Goal: Information Seeking & Learning: Compare options

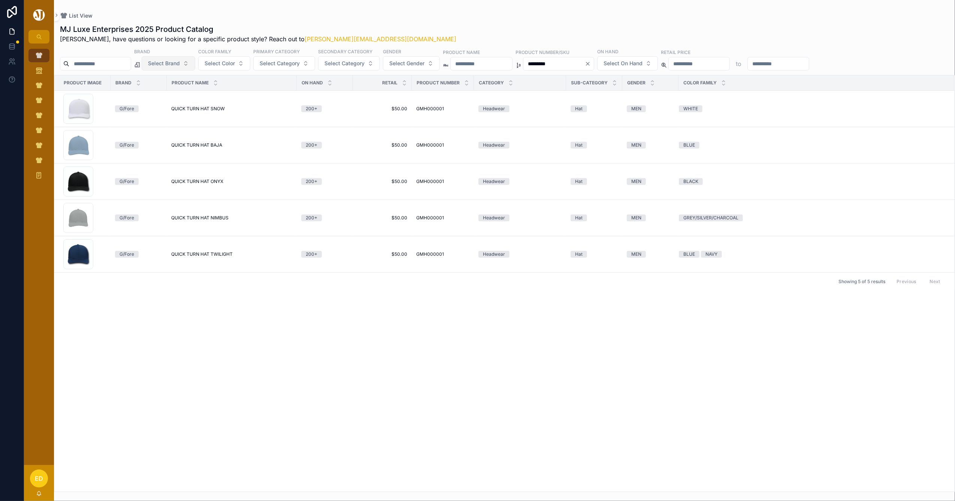
click at [180, 62] on span "Select Brand" at bounding box center [164, 63] width 32 height 7
click at [178, 98] on div "[PERSON_NAME]" at bounding box center [188, 94] width 90 height 12
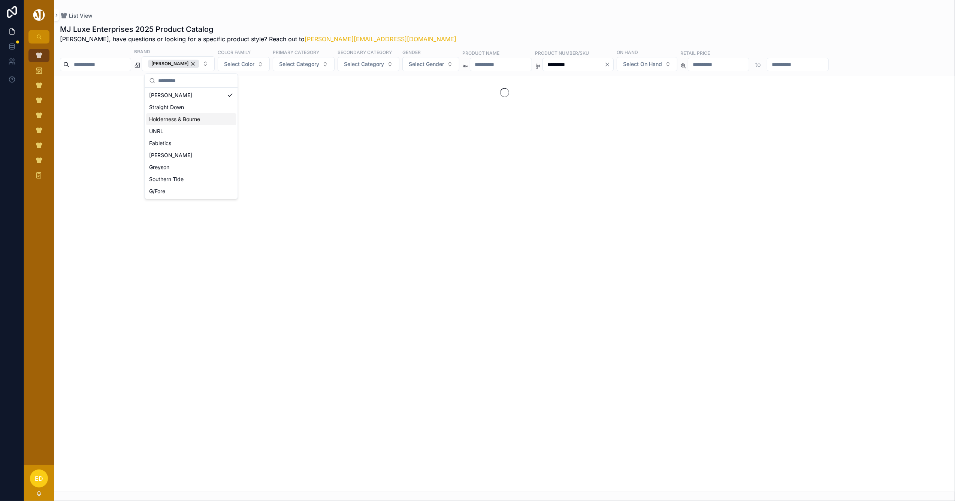
click at [341, 335] on div "scrollable content" at bounding box center [504, 284] width 901 height 416
click at [611, 62] on icon "Clear" at bounding box center [608, 64] width 6 height 6
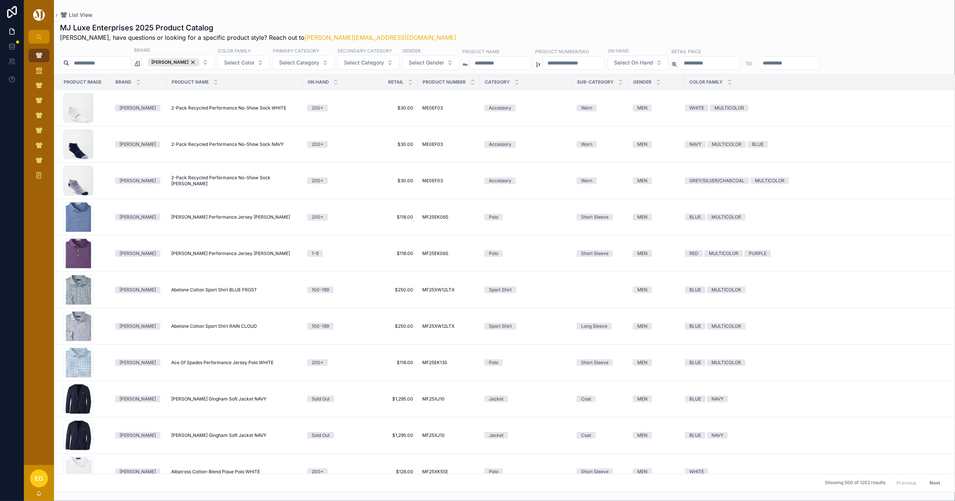
click at [930, 486] on button "Next" at bounding box center [935, 483] width 21 height 12
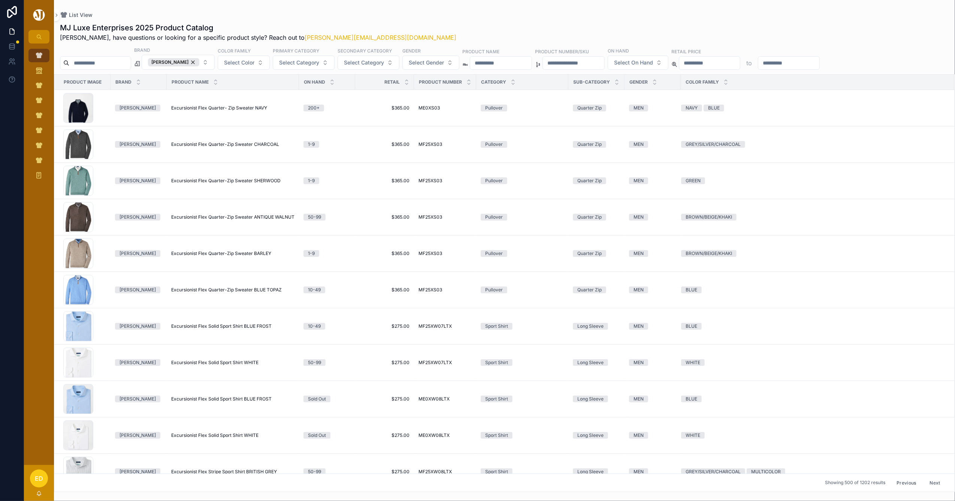
click at [926, 488] on button "Next" at bounding box center [935, 483] width 21 height 12
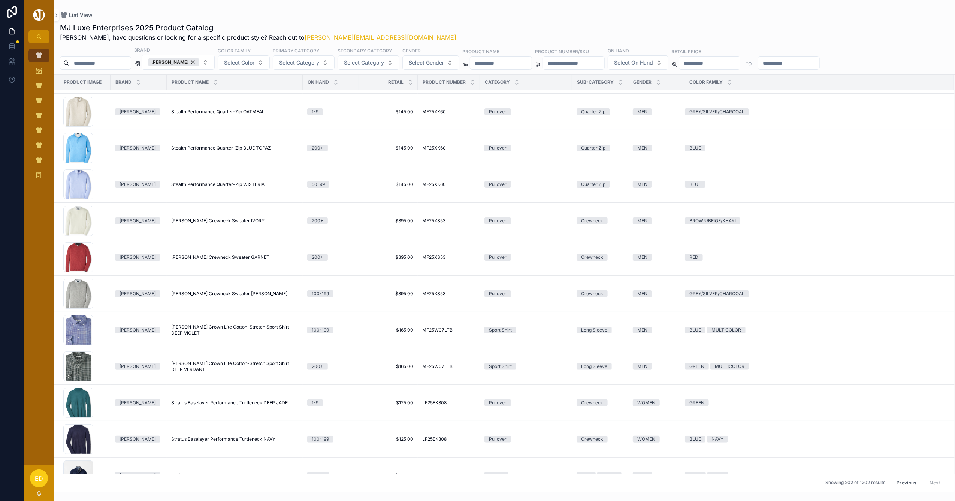
scroll to position [2143, 0]
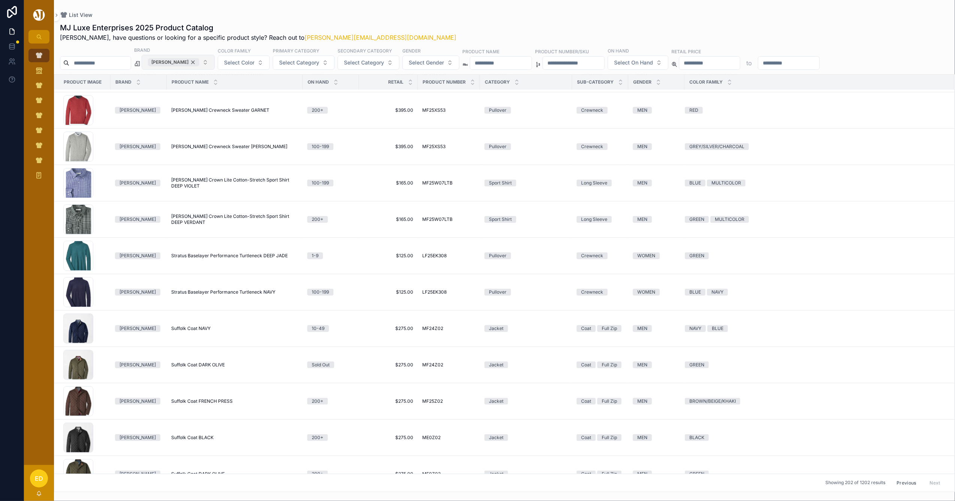
click at [199, 64] on div "Peter Millar" at bounding box center [173, 62] width 51 height 8
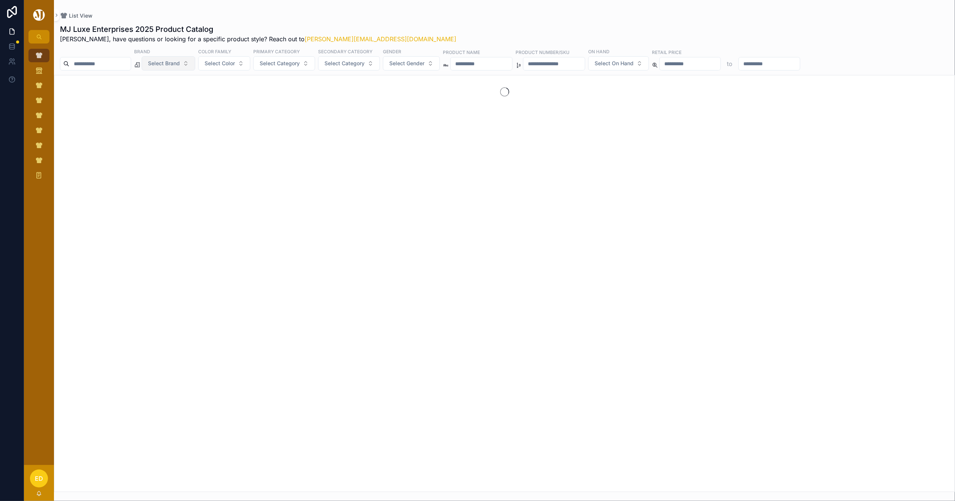
click at [180, 64] on span "Select Brand" at bounding box center [164, 63] width 32 height 7
click at [168, 110] on div "Straight Down" at bounding box center [188, 106] width 90 height 12
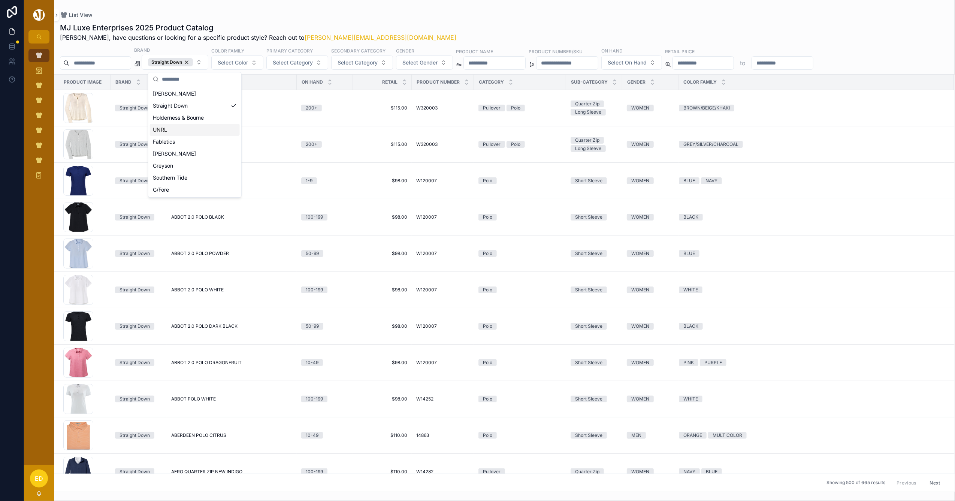
click at [494, 25] on div "MJ Luxe Enterprises 2025 Product Catalog Erwin, have questions or looking for a…" at bounding box center [504, 31] width 889 height 19
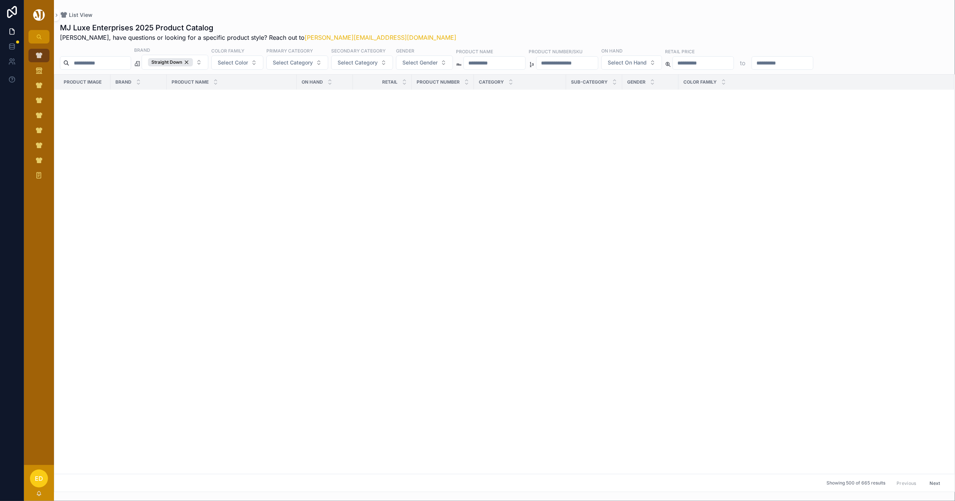
scroll to position [12130, 0]
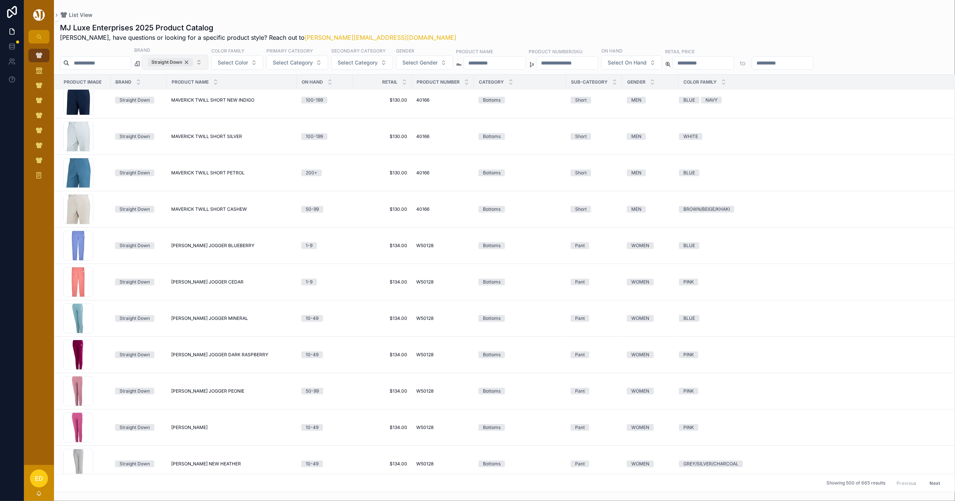
click at [193, 61] on div "Straight Down" at bounding box center [170, 62] width 45 height 8
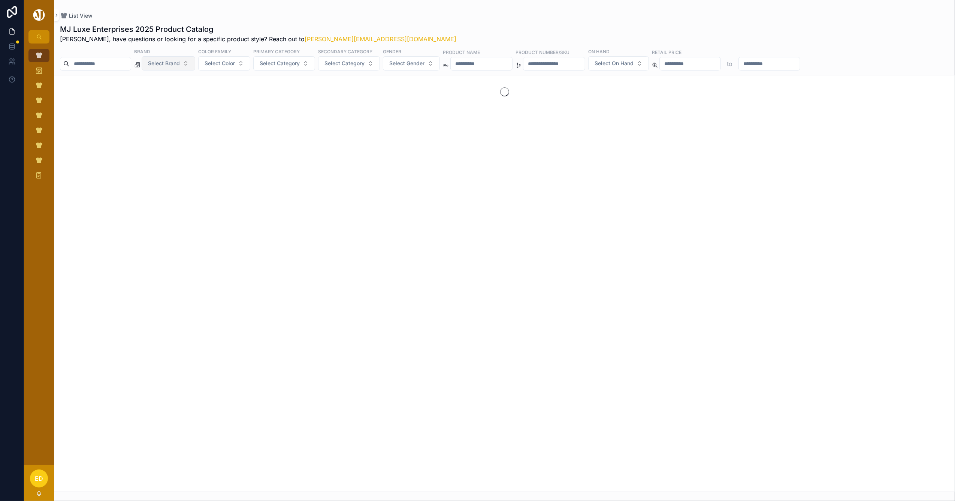
drag, startPoint x: 188, startPoint y: 60, endPoint x: 185, endPoint y: 64, distance: 5.2
click at [180, 60] on span "Select Brand" at bounding box center [164, 63] width 32 height 7
click at [176, 119] on div "Holderness & Bourne" at bounding box center [188, 118] width 90 height 12
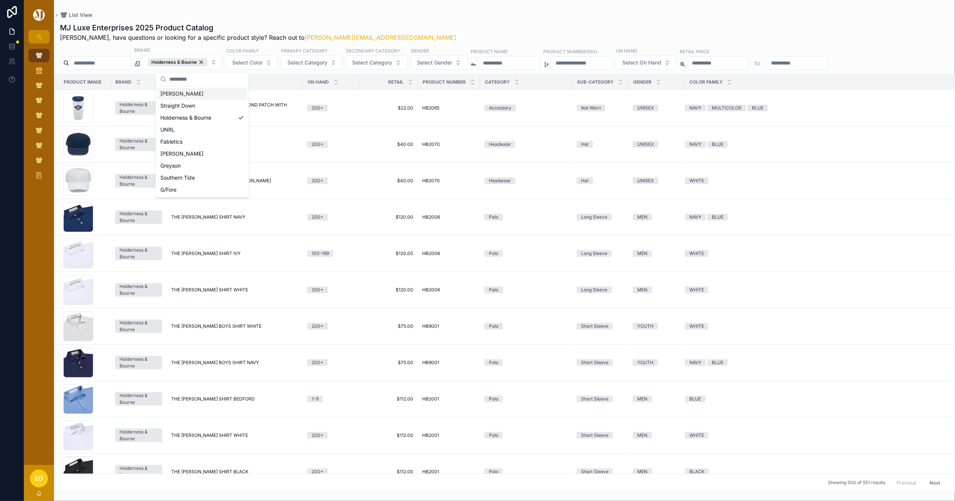
click at [418, 33] on div "MJ Luxe Enterprises 2025 Product Catalog Erwin, have questions or looking for a…" at bounding box center [504, 31] width 889 height 19
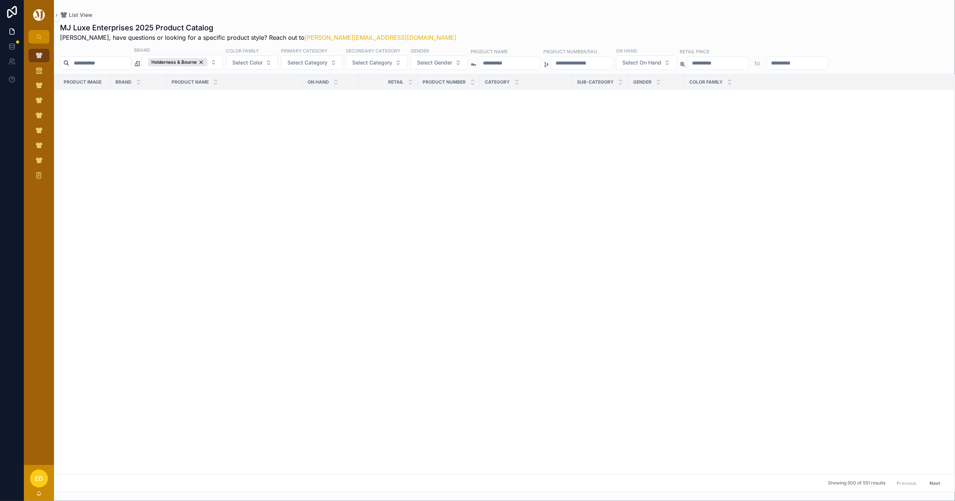
scroll to position [5701, 0]
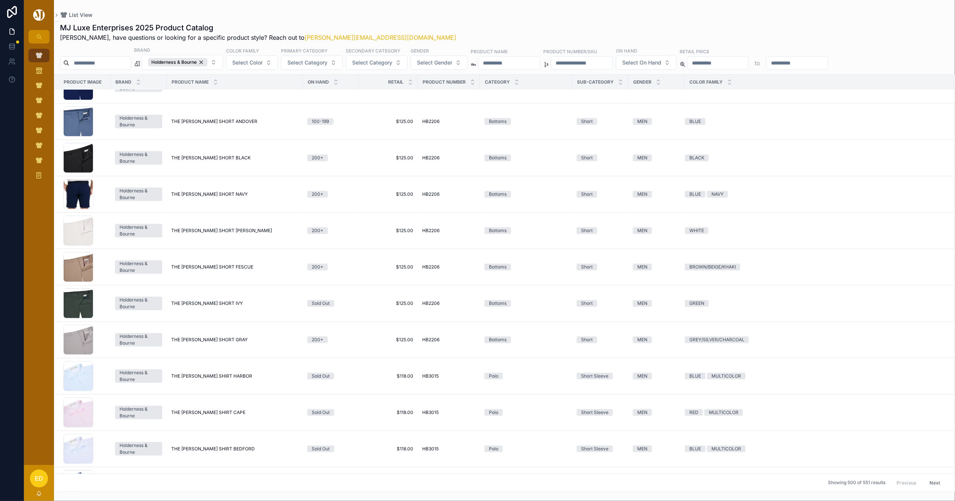
drag, startPoint x: 955, startPoint y: 233, endPoint x: 948, endPoint y: 288, distance: 55.5
click at [946, 300] on div "Product Image Brand Product Name On Hand Retail Product Number Category Sub-Cat…" at bounding box center [504, 283] width 901 height 418
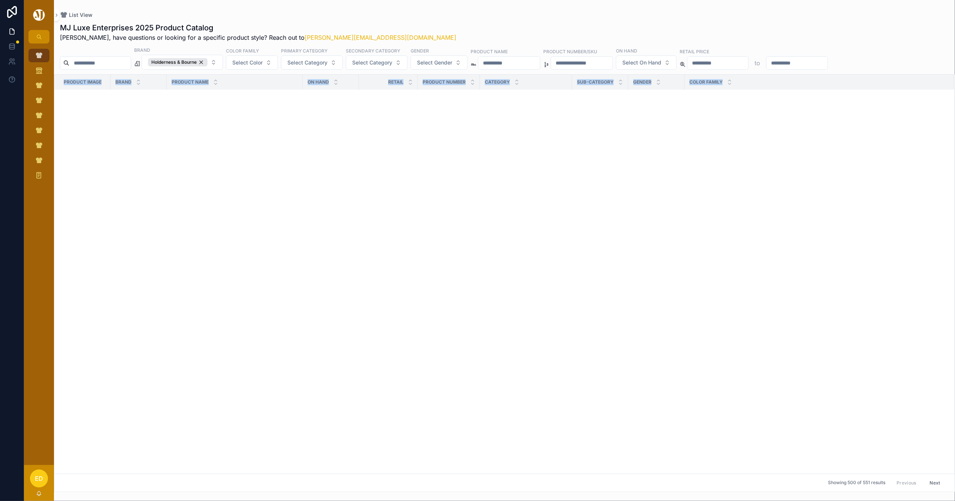
scroll to position [10548, 0]
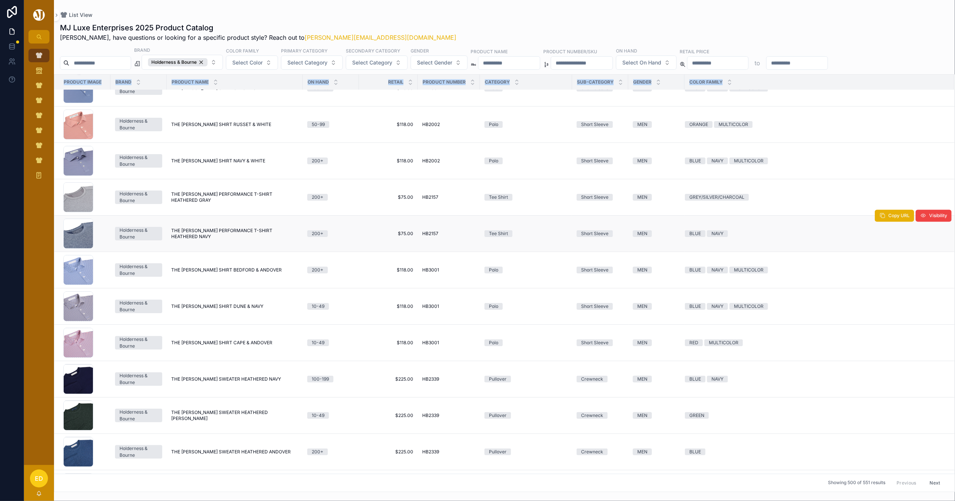
click at [262, 252] on td "THE PICKETT PERFORMANCE T-SHIRT HEATHERED NAVY THE PICKETT PERFORMANCE T-SHIRT …" at bounding box center [235, 234] width 136 height 36
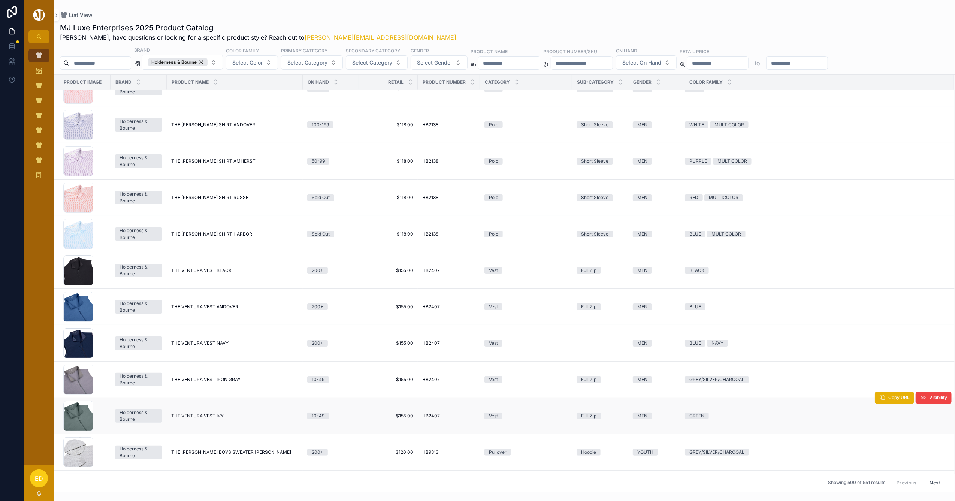
scroll to position [12888, 0]
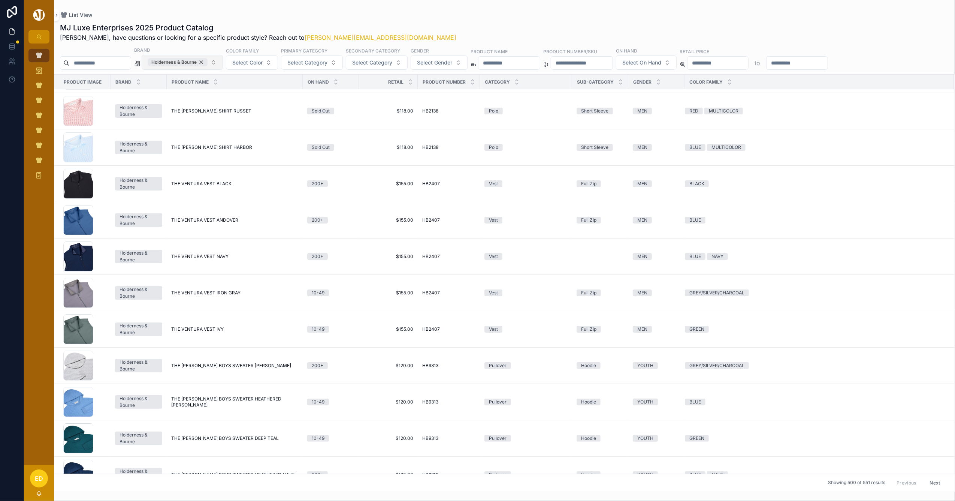
click at [208, 60] on div "Holderness & Bourne" at bounding box center [178, 62] width 60 height 8
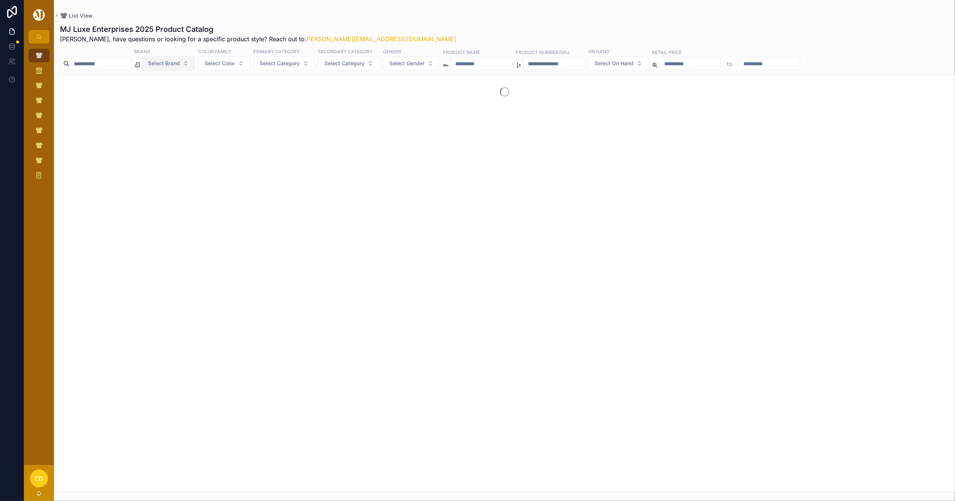
click at [195, 61] on button "Select Brand" at bounding box center [169, 63] width 54 height 14
click at [179, 129] on div "UNRL" at bounding box center [188, 130] width 90 height 12
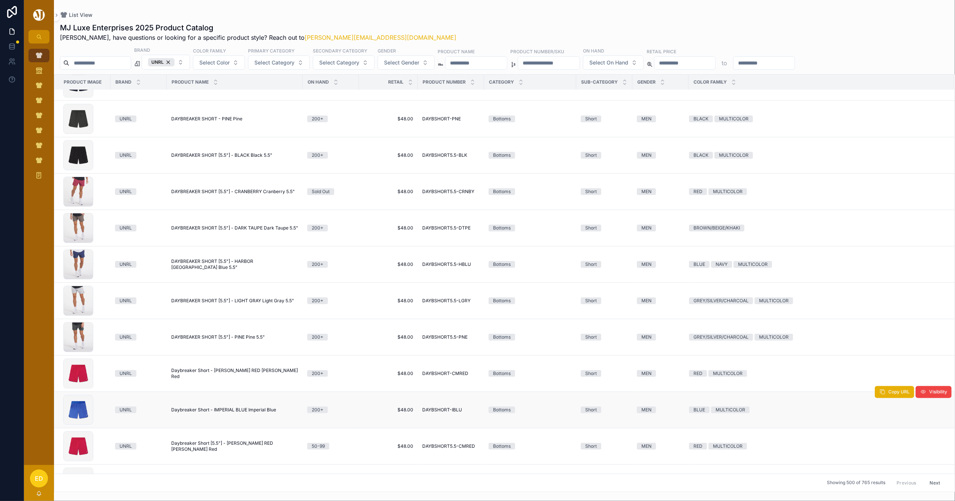
scroll to position [5182, 0]
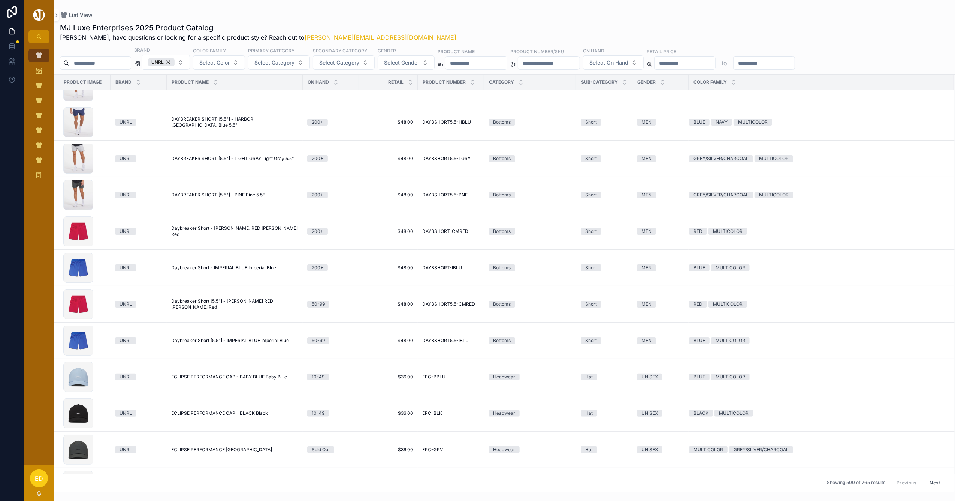
click at [175, 61] on div "UNRL" at bounding box center [161, 62] width 27 height 8
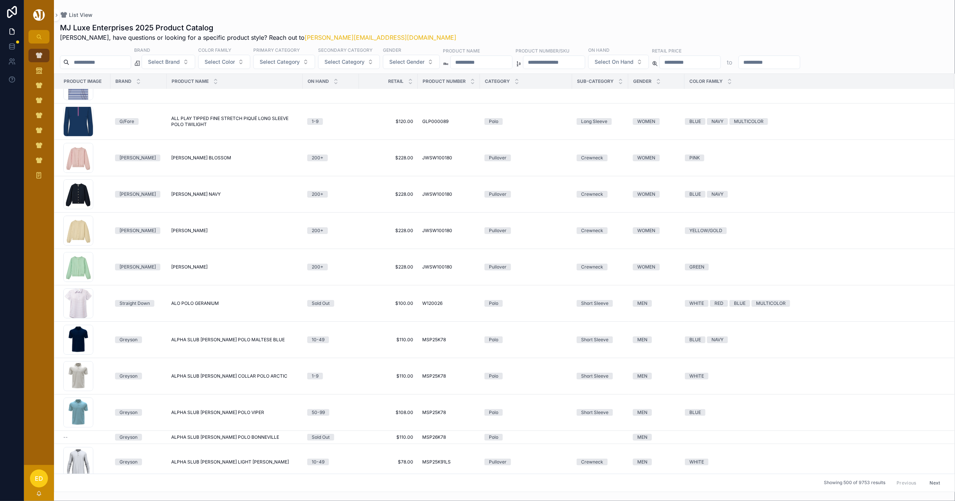
click at [180, 61] on span "Select Brand" at bounding box center [164, 61] width 32 height 7
click at [168, 138] on div "Fabletics" at bounding box center [188, 141] width 90 height 12
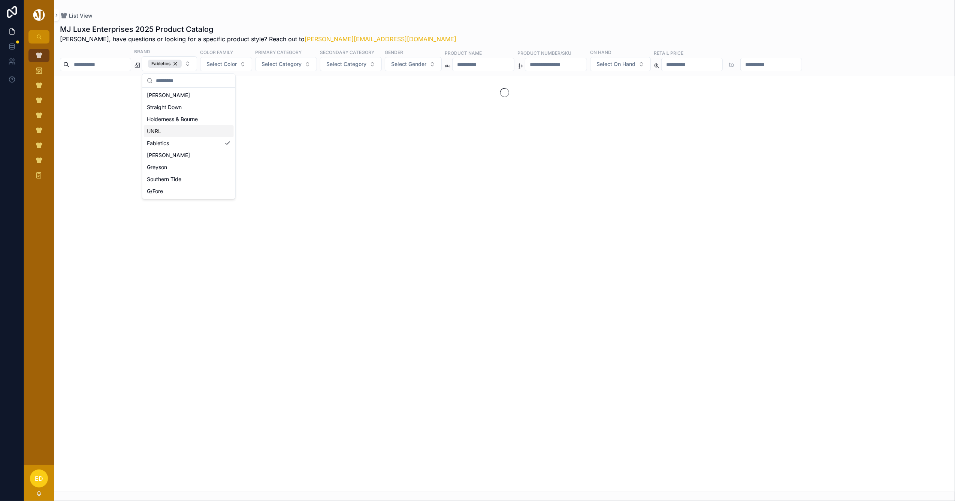
click at [384, 25] on div "MJ Luxe Enterprises 2025 Product Catalog Erwin, have questions or looking for a…" at bounding box center [504, 33] width 889 height 19
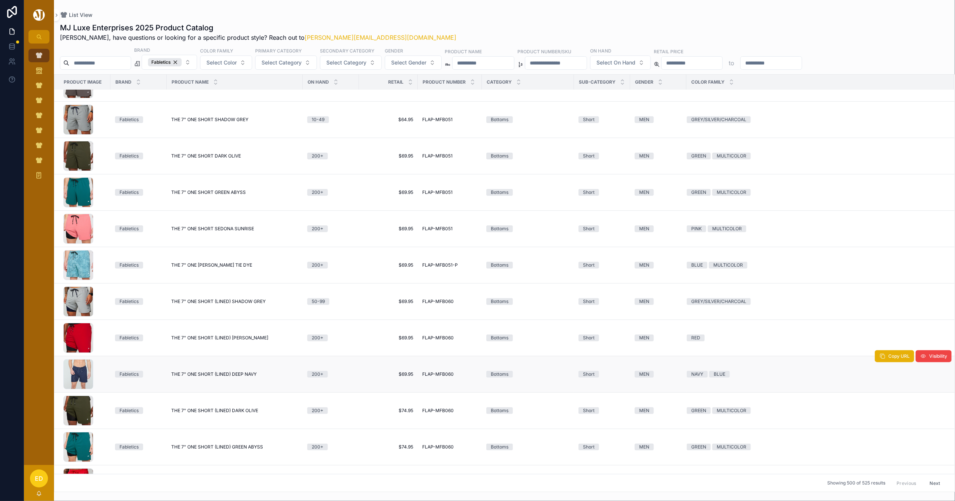
scroll to position [12353, 0]
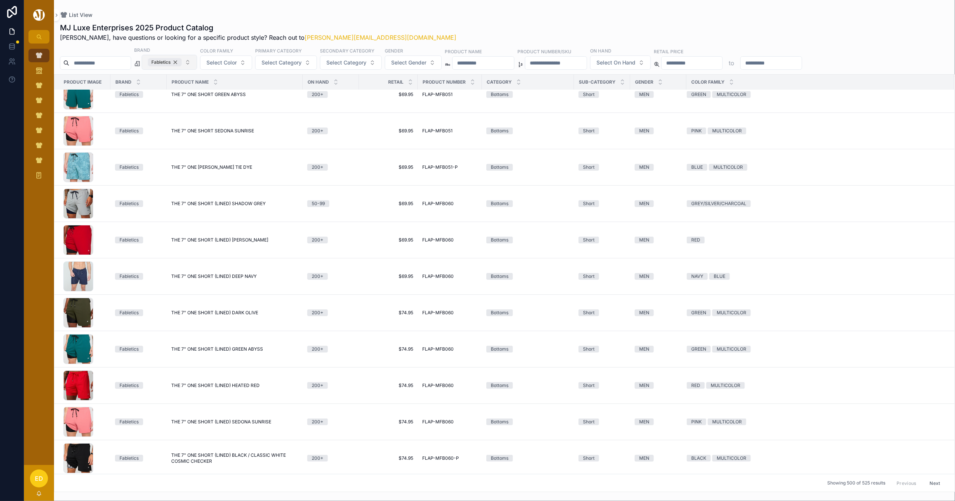
click at [182, 61] on div "Fabletics" at bounding box center [165, 62] width 34 height 8
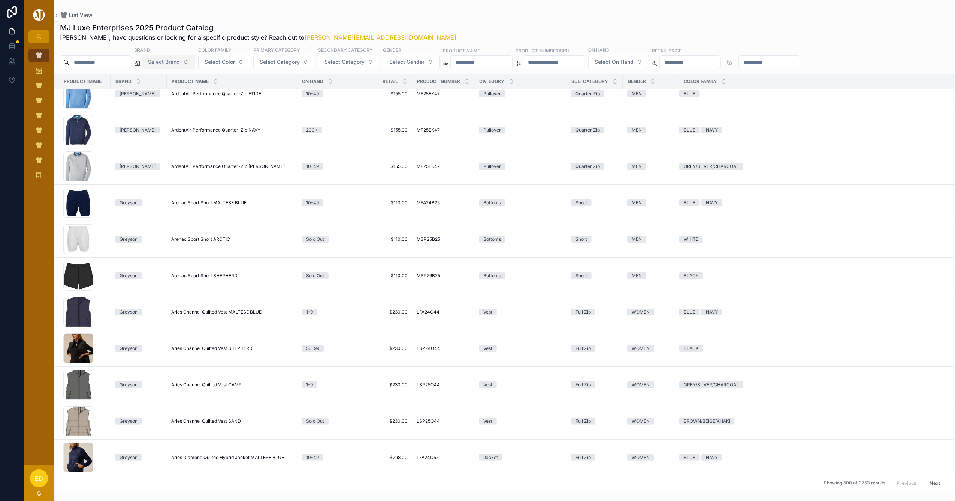
click at [180, 63] on span "Select Brand" at bounding box center [164, 61] width 32 height 7
click at [166, 152] on div "Johnnie-O" at bounding box center [188, 153] width 90 height 12
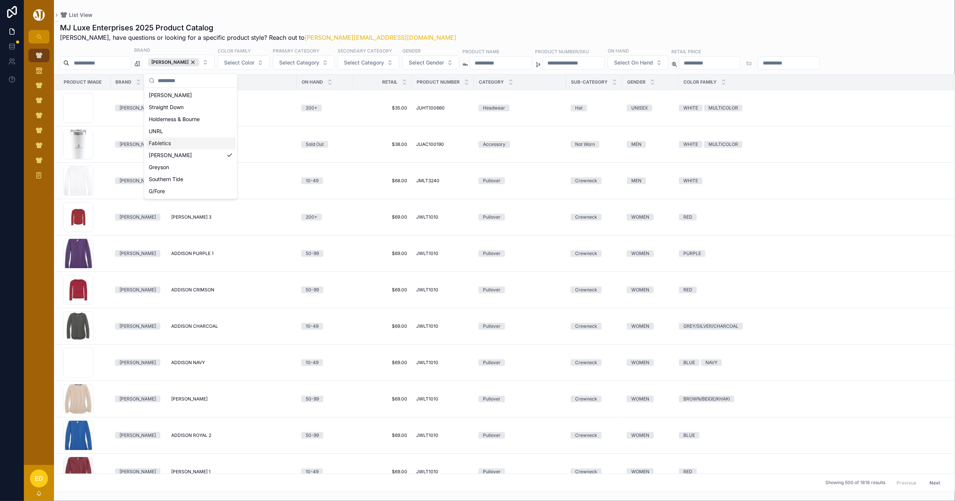
click at [456, 18] on div "MJ Luxe Enterprises 2025 Product Catalog Erwin, have questions or looking for a…" at bounding box center [504, 255] width 901 height 474
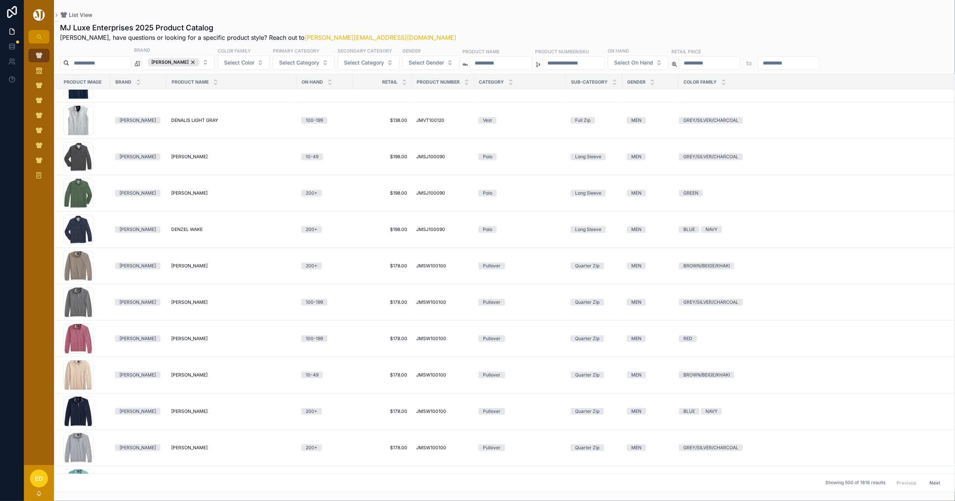
scroll to position [14012, 0]
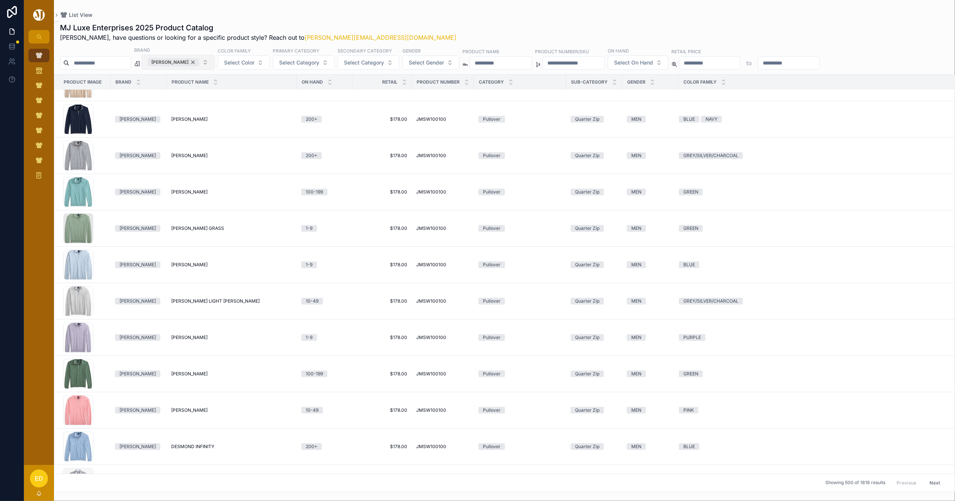
click at [197, 61] on div "Johnnie-O" at bounding box center [173, 62] width 51 height 8
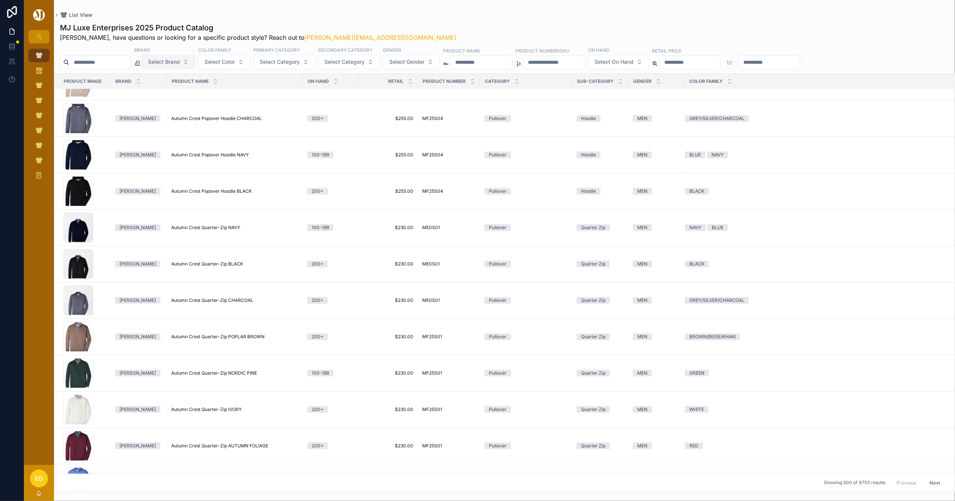
click at [180, 61] on span "Select Brand" at bounding box center [164, 61] width 32 height 7
click at [175, 164] on div "Greyson" at bounding box center [188, 165] width 90 height 12
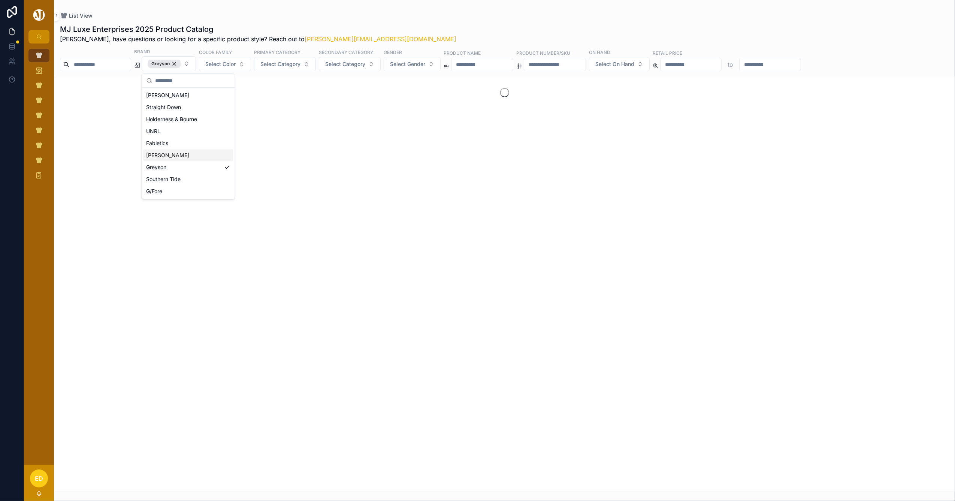
click at [415, 23] on div "MJ Luxe Enterprises 2025 Product Catalog Erwin, have questions or looking for a…" at bounding box center [504, 255] width 901 height 472
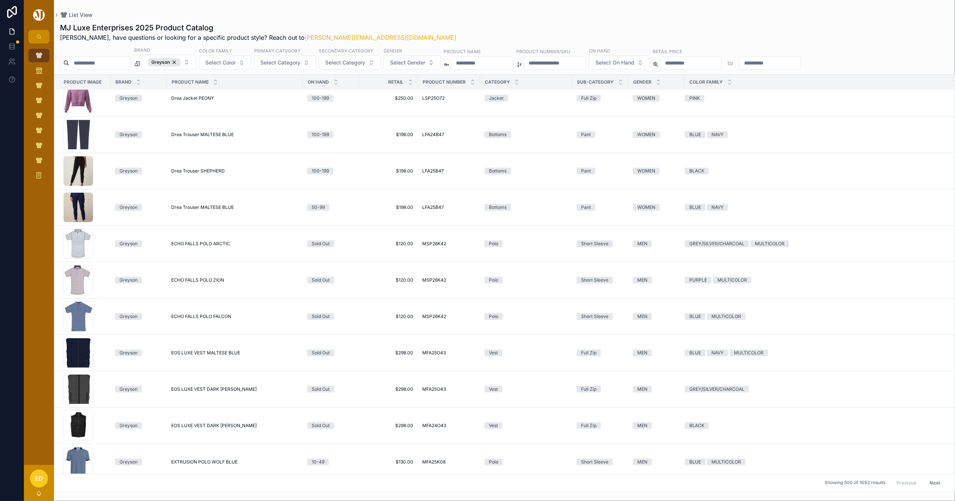
scroll to position [14119, 0]
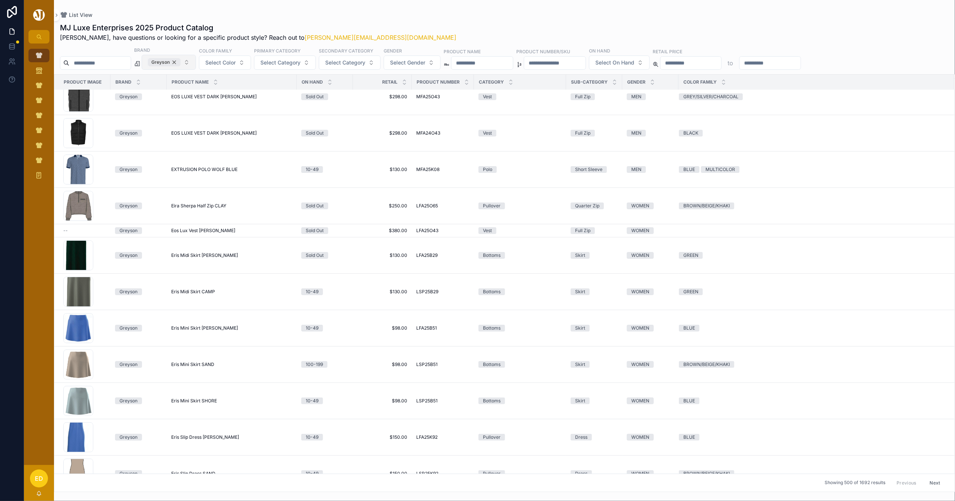
click at [181, 62] on div "Greyson" at bounding box center [164, 62] width 33 height 8
click at [181, 62] on span "Greyson" at bounding box center [164, 62] width 33 height 8
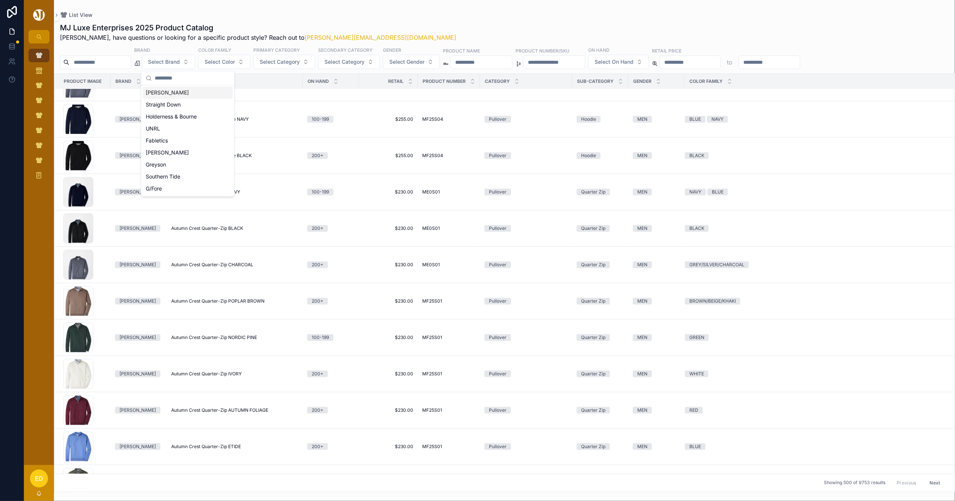
scroll to position [14142, 0]
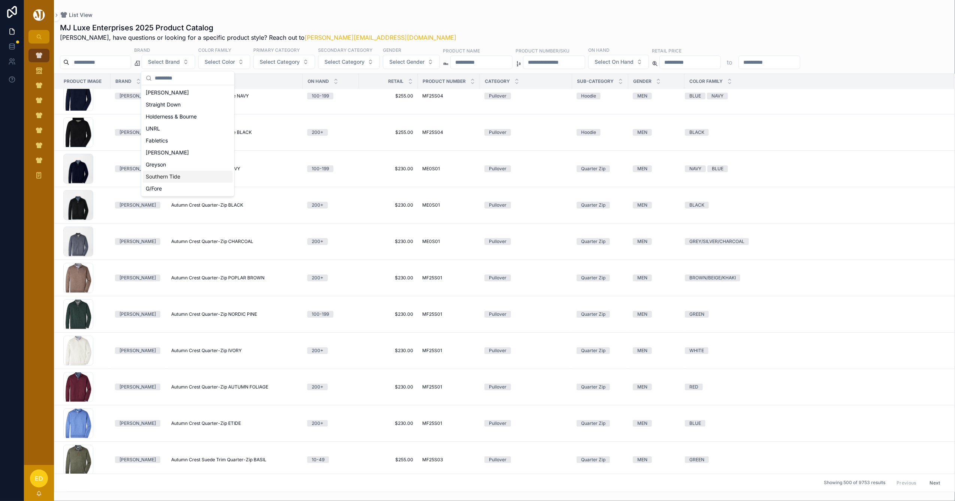
click at [162, 175] on div "Southern Tide" at bounding box center [188, 177] width 90 height 12
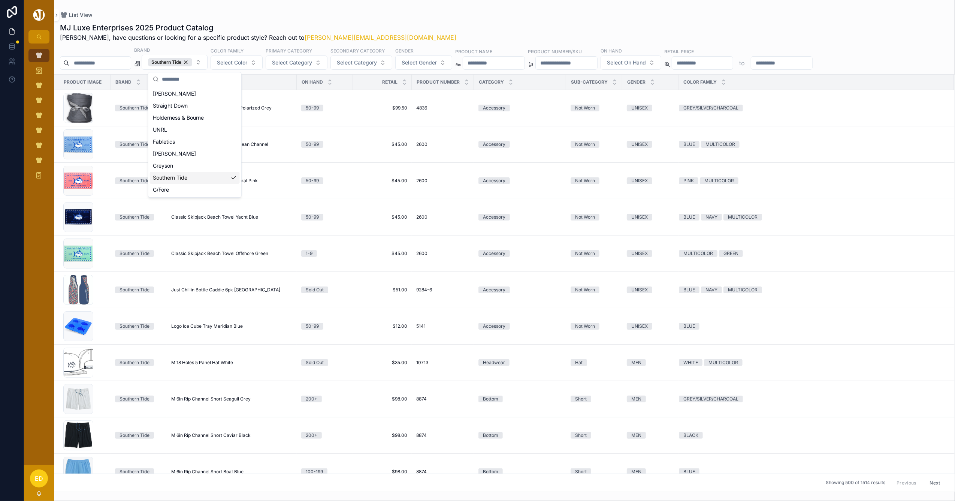
click at [470, 29] on div "MJ Luxe Enterprises 2025 Product Catalog Erwin, have questions or looking for a…" at bounding box center [504, 31] width 889 height 19
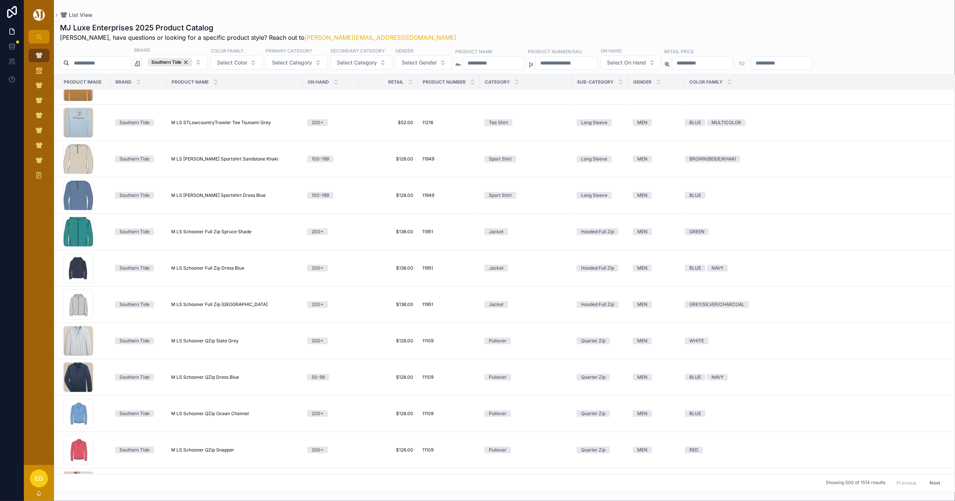
scroll to position [12835, 0]
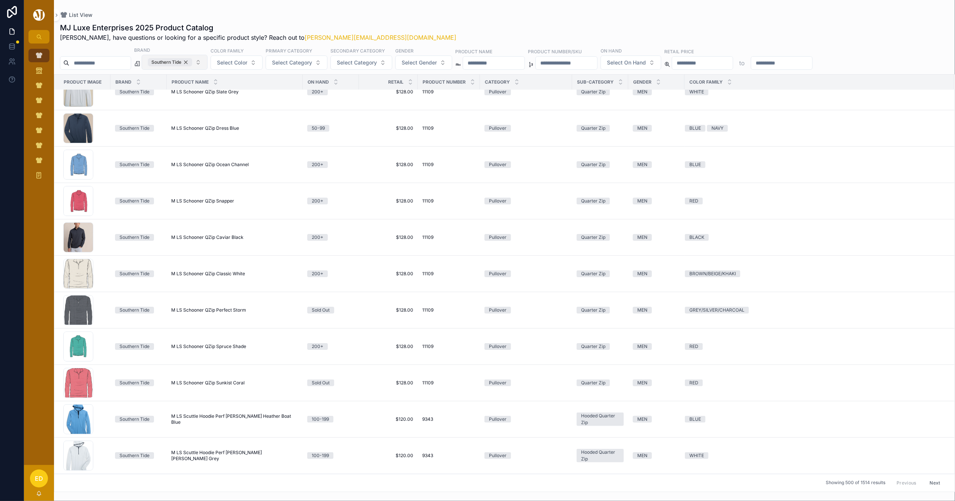
click at [192, 61] on div "Southern Tide" at bounding box center [170, 62] width 44 height 8
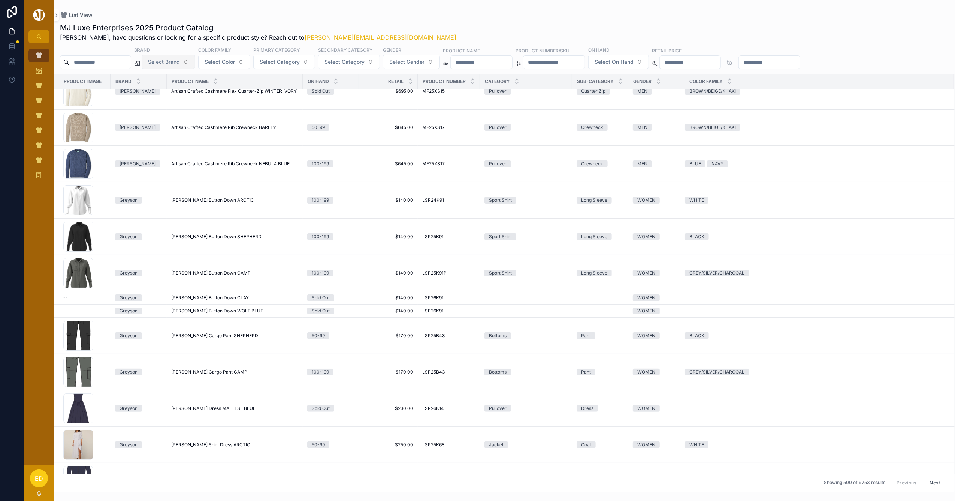
click at [195, 61] on button "Select Brand" at bounding box center [169, 62] width 54 height 14
click at [157, 189] on div "G/Fore" at bounding box center [188, 189] width 90 height 12
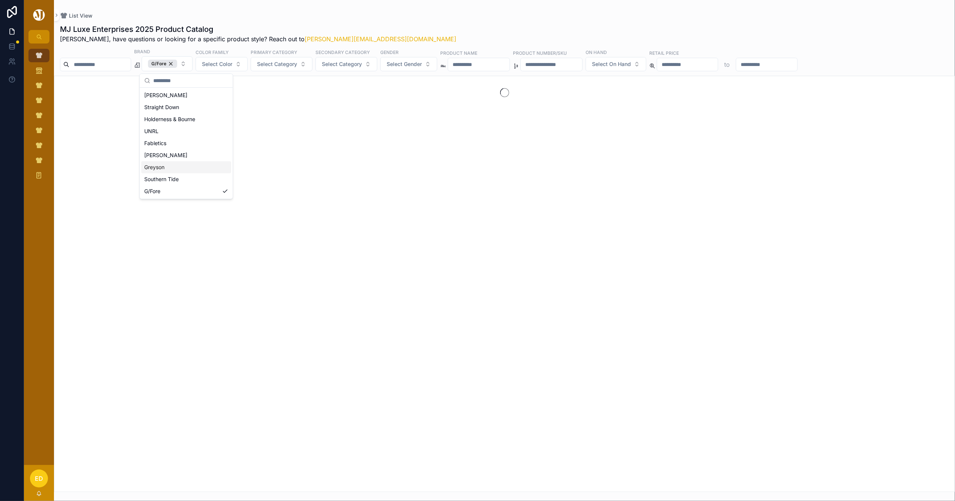
click at [330, 19] on div "MJ Luxe Enterprises 2025 Product Catalog Erwin, have questions or looking for a…" at bounding box center [504, 255] width 901 height 472
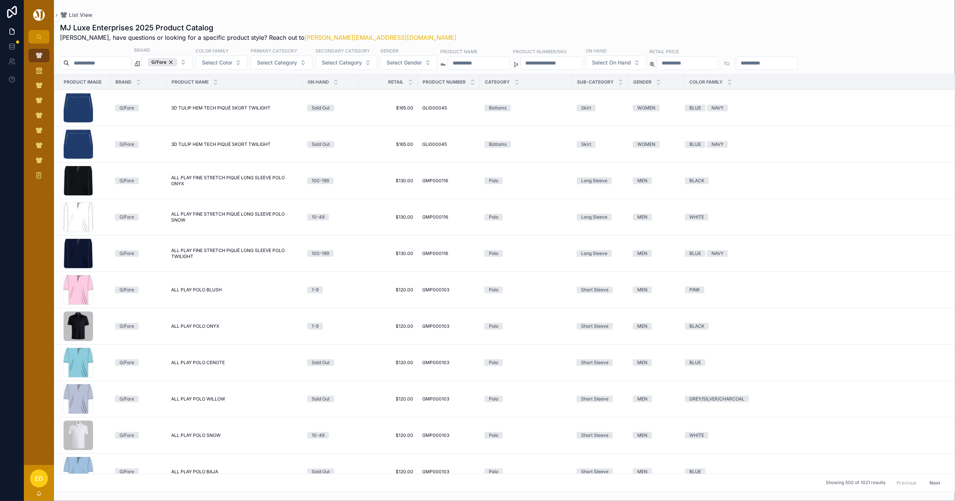
drag, startPoint x: 955, startPoint y: 93, endPoint x: 948, endPoint y: 138, distance: 45.5
click at [948, 138] on div "Product Image Brand Product Name On Hand Retail Product Number Category Sub-Cat…" at bounding box center [504, 283] width 901 height 418
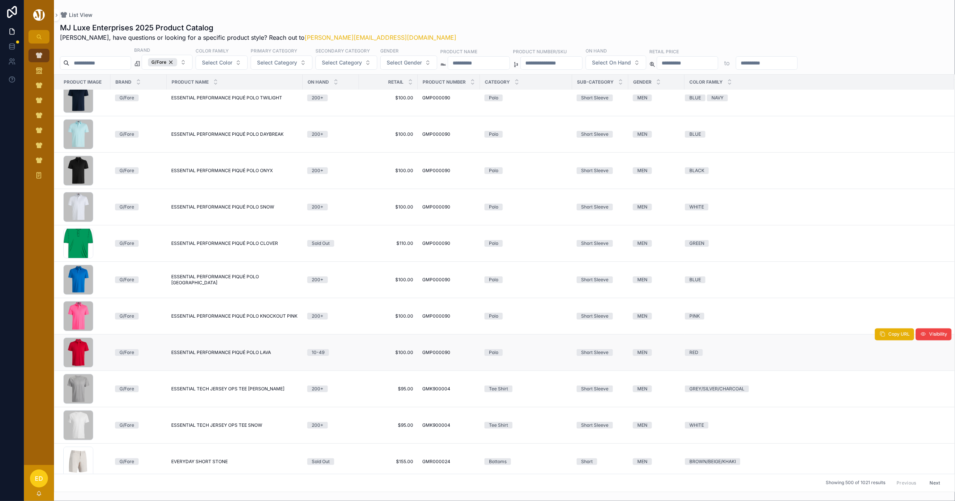
scroll to position [7122, 0]
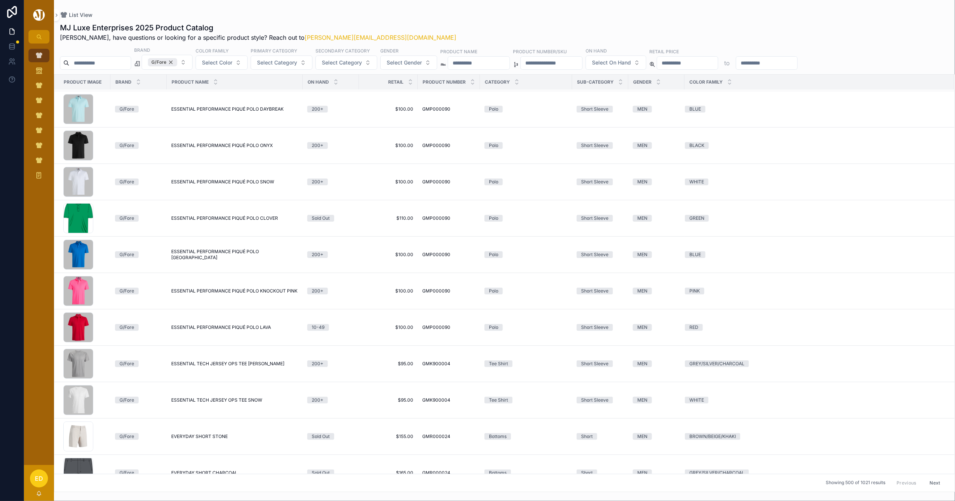
click at [177, 62] on div "G/Fore" at bounding box center [162, 62] width 29 height 8
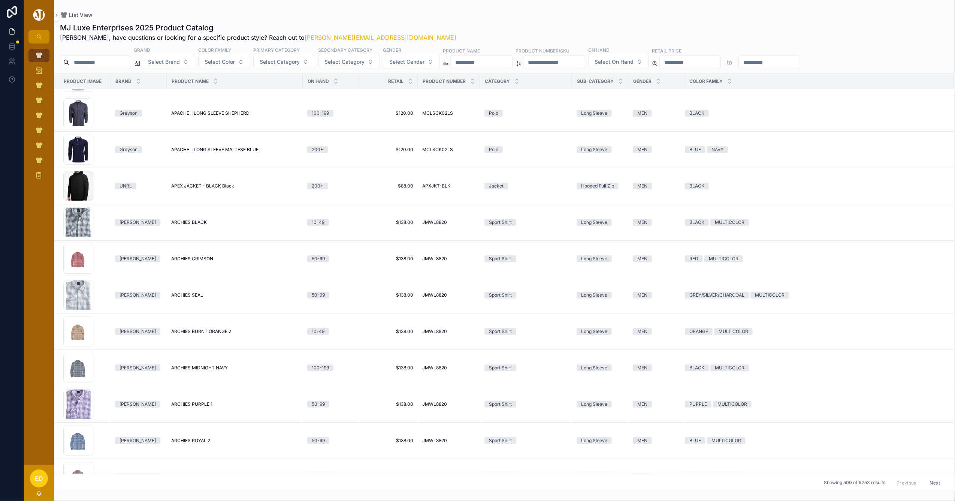
scroll to position [7164, 0]
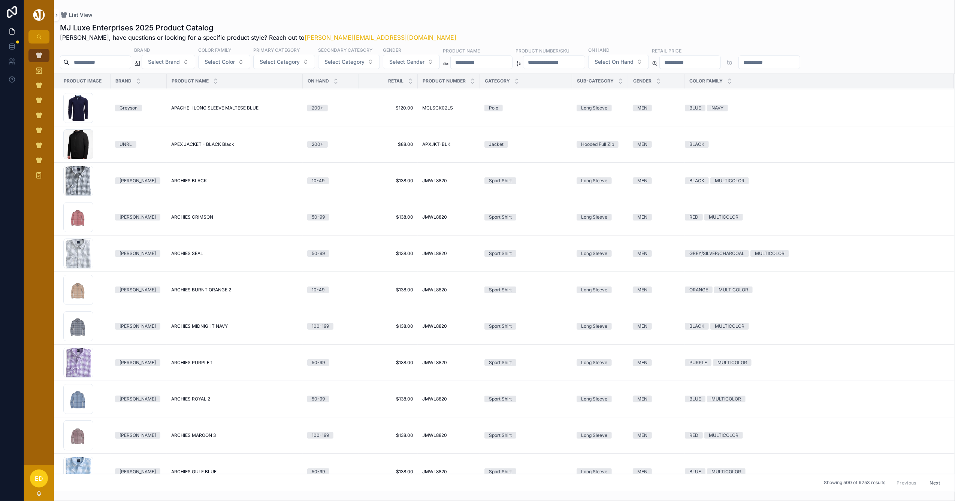
click at [180, 61] on span "Select Brand" at bounding box center [164, 61] width 32 height 7
click at [496, 62] on input "scrollable content" at bounding box center [481, 62] width 61 height 10
click at [568, 60] on input "scrollable content" at bounding box center [554, 62] width 61 height 10
paste input "*****"
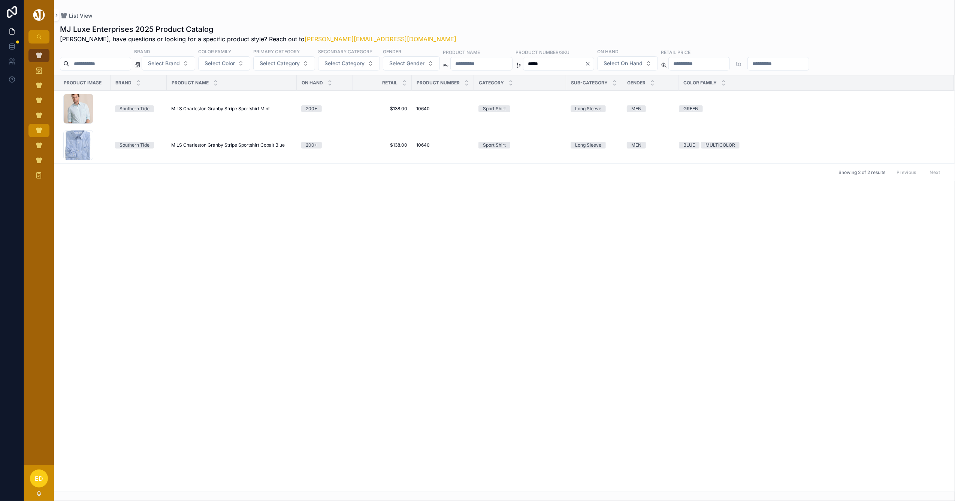
type input "*****"
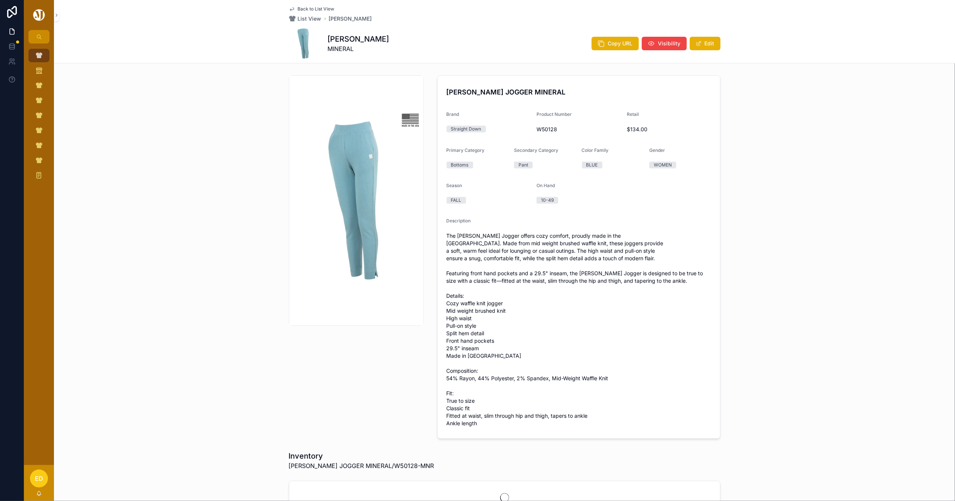
scroll to position [174, 0]
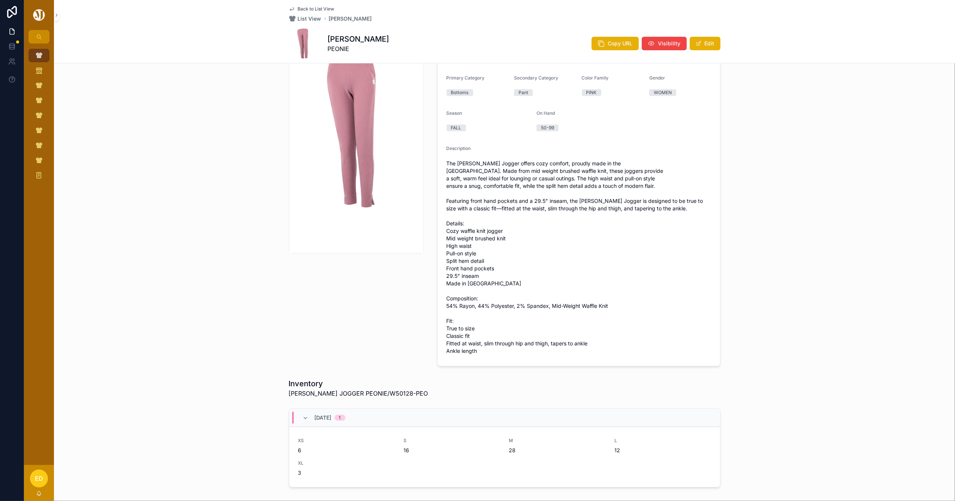
scroll to position [200, 0]
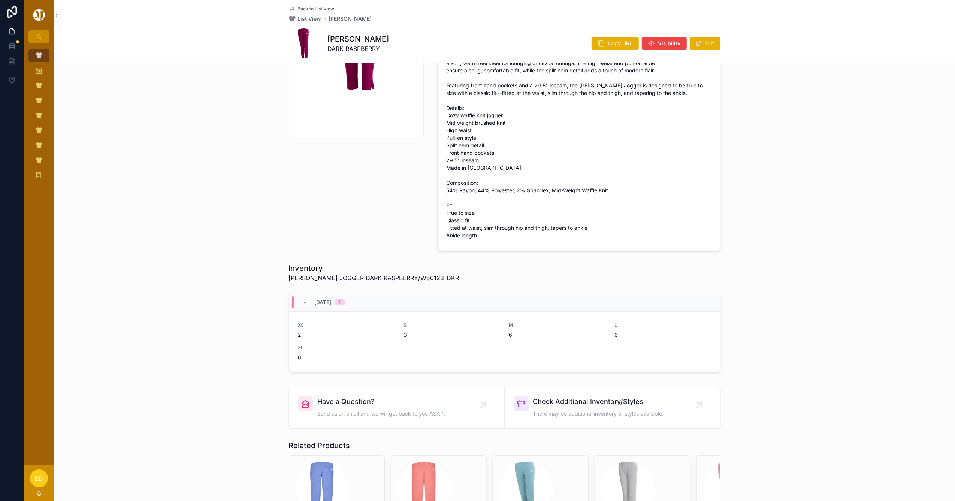
scroll to position [200, 0]
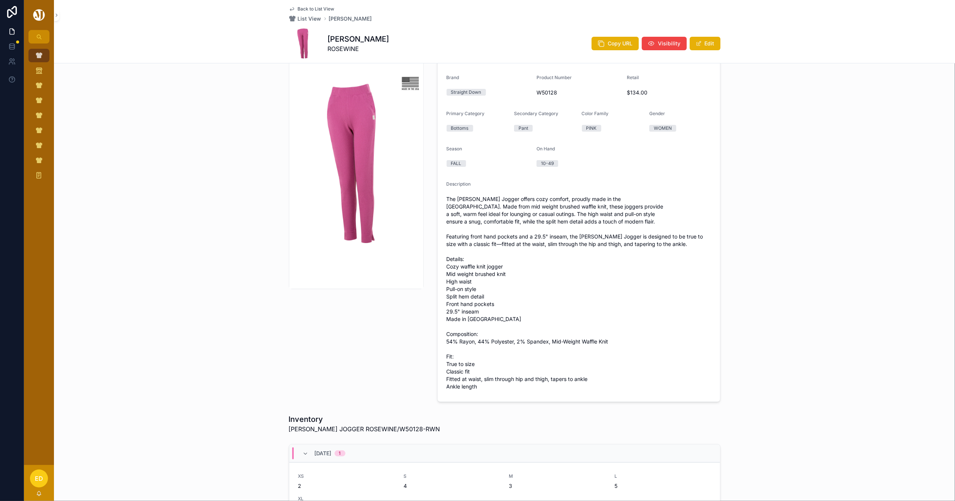
scroll to position [100, 0]
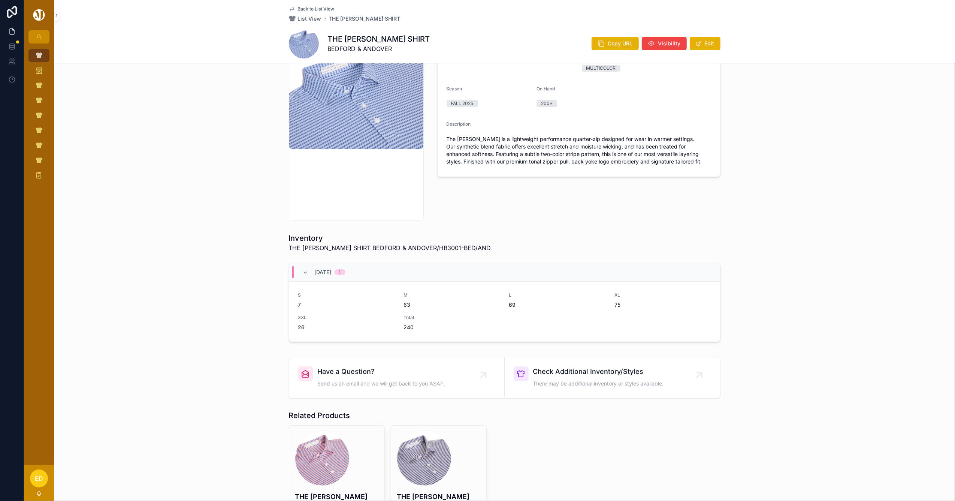
scroll to position [80, 0]
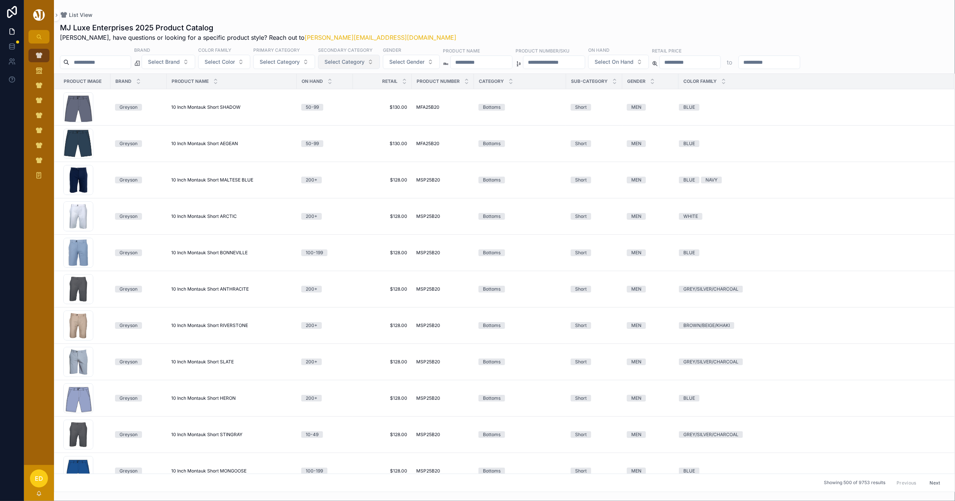
click at [365, 64] on span "Select Category" at bounding box center [345, 61] width 40 height 7
type input "***"
click at [352, 90] on div "Dress" at bounding box center [370, 93] width 90 height 12
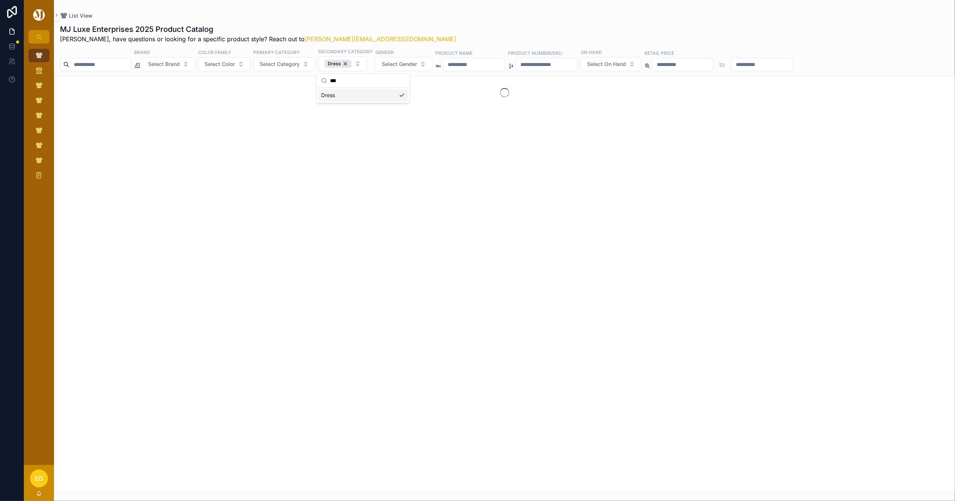
drag, startPoint x: 513, startPoint y: 25, endPoint x: 512, endPoint y: 49, distance: 23.3
click at [514, 25] on div "MJ Luxe Enterprises 2025 Product Catalog Erwin, have questions or looking for a…" at bounding box center [504, 33] width 889 height 19
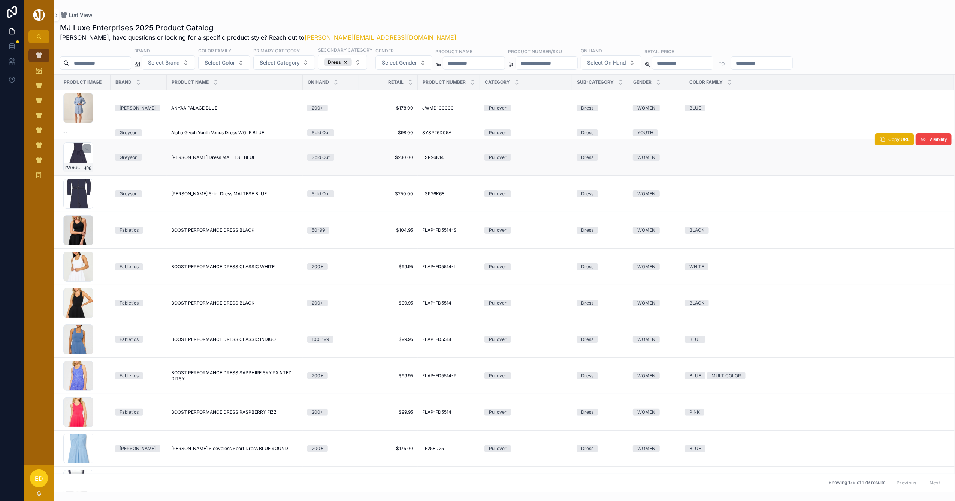
click at [71, 156] on div "rW6GKrR5JkTwSEKBywPzb0qBCLiHnoBYxSghpQl7XUE-s_1500x1500 .jpg" at bounding box center [78, 157] width 30 height 30
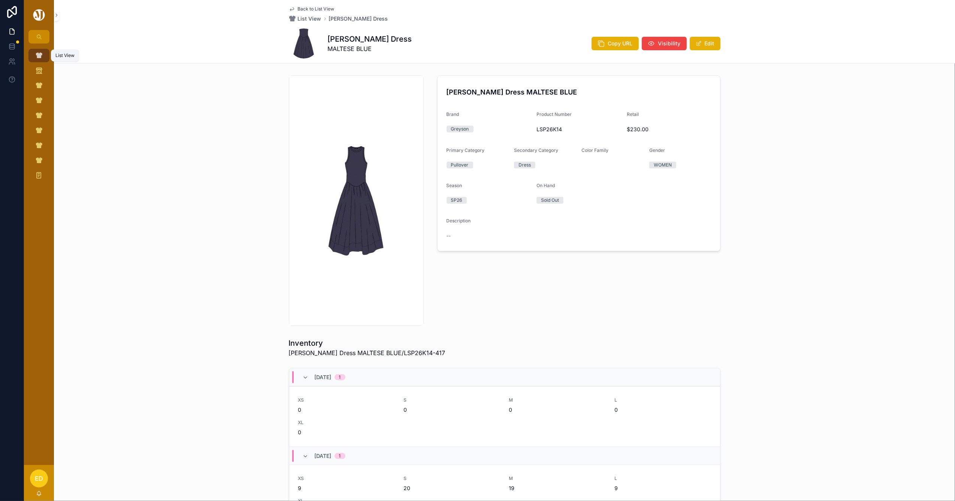
drag, startPoint x: 39, startPoint y: 57, endPoint x: 44, endPoint y: 58, distance: 4.5
click at [39, 57] on icon "scrollable content" at bounding box center [38, 55] width 7 height 7
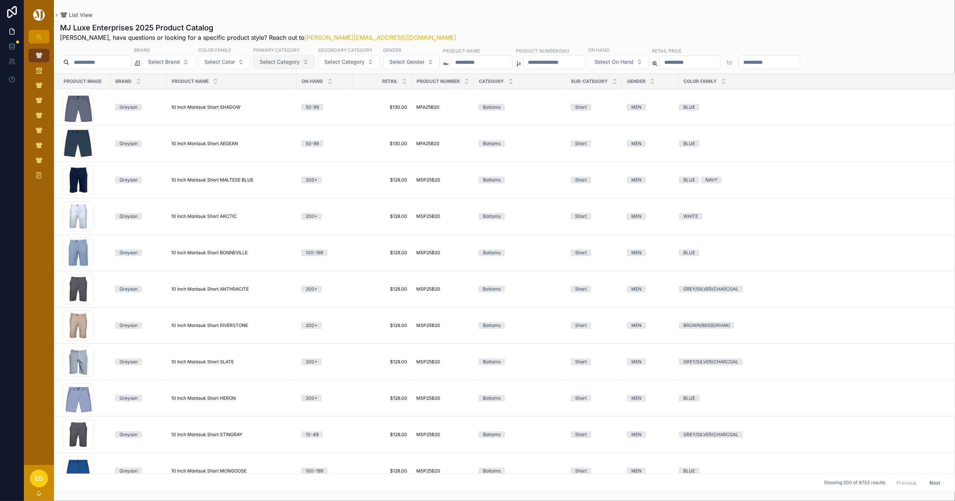
click at [300, 64] on span "Select Category" at bounding box center [280, 61] width 40 height 7
click at [289, 152] on div "Jacket" at bounding box center [305, 153] width 90 height 12
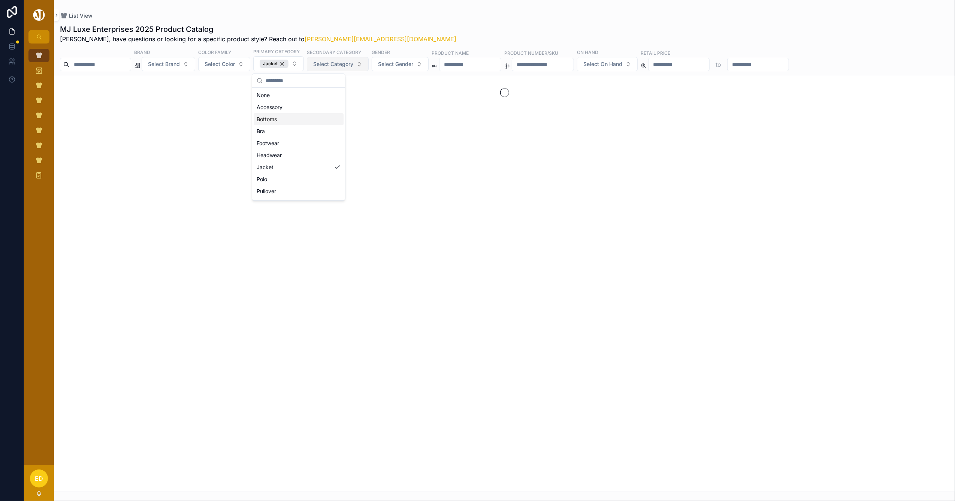
click at [366, 59] on button "Select Category" at bounding box center [338, 64] width 62 height 14
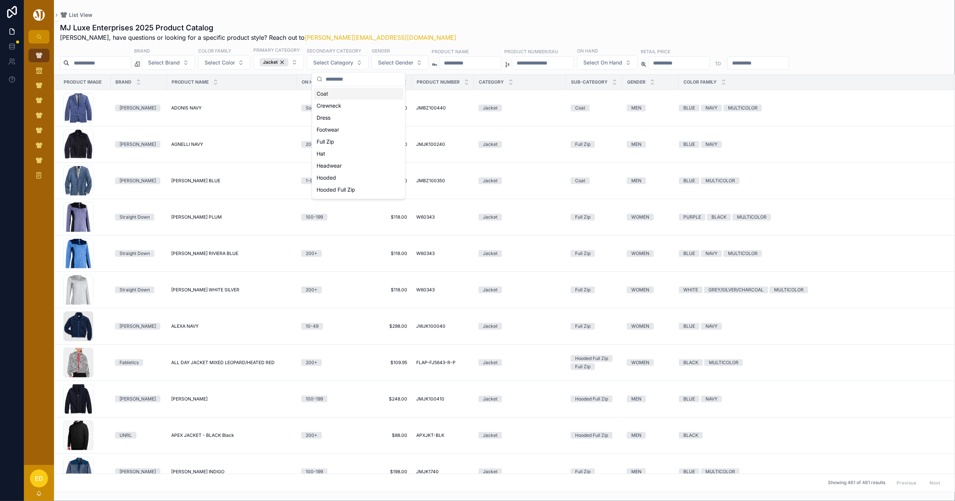
click at [349, 96] on div "Coat" at bounding box center [359, 94] width 90 height 12
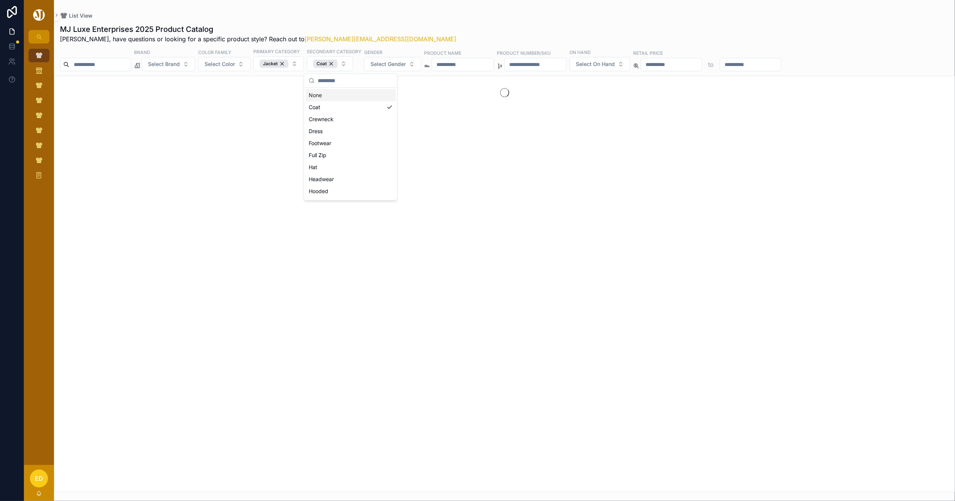
click at [476, 28] on div "MJ Luxe Enterprises 2025 Product Catalog Erwin, have questions or looking for a…" at bounding box center [504, 33] width 889 height 19
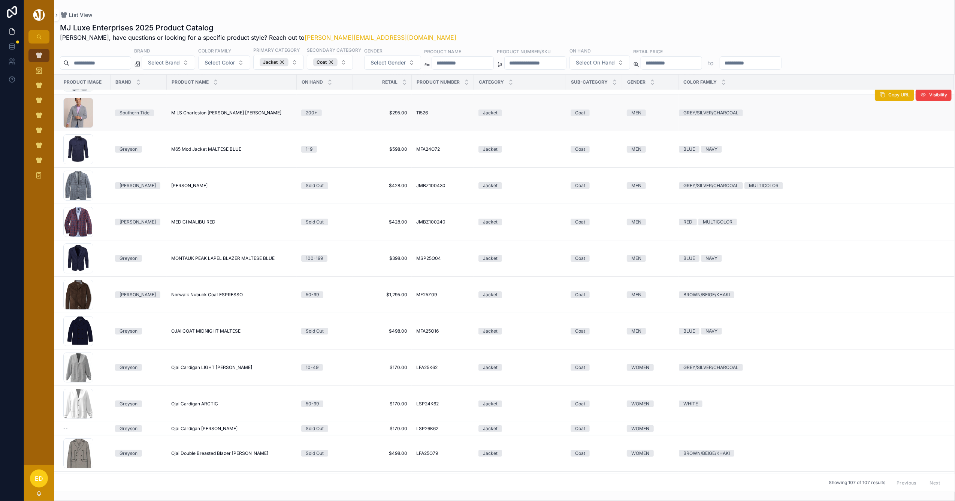
scroll to position [2342, 0]
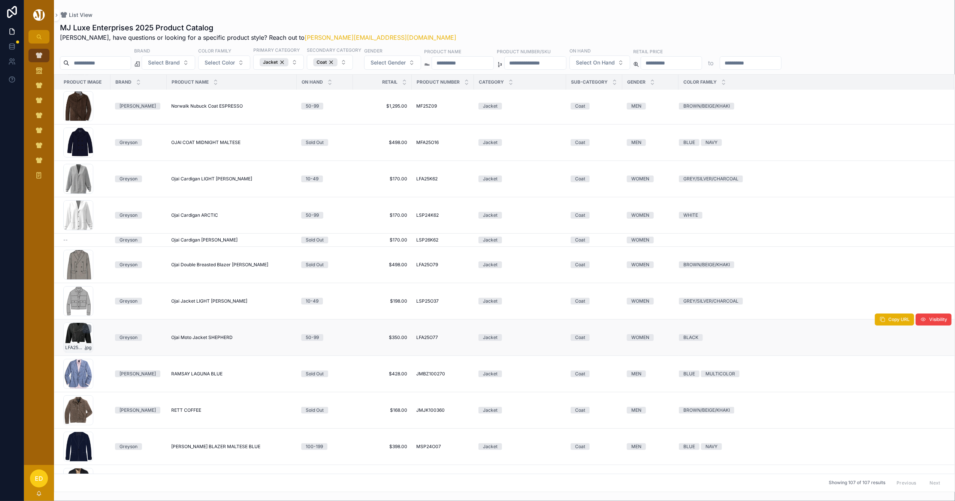
click at [74, 336] on div "LFA25O77-001 .jpg" at bounding box center [78, 337] width 30 height 30
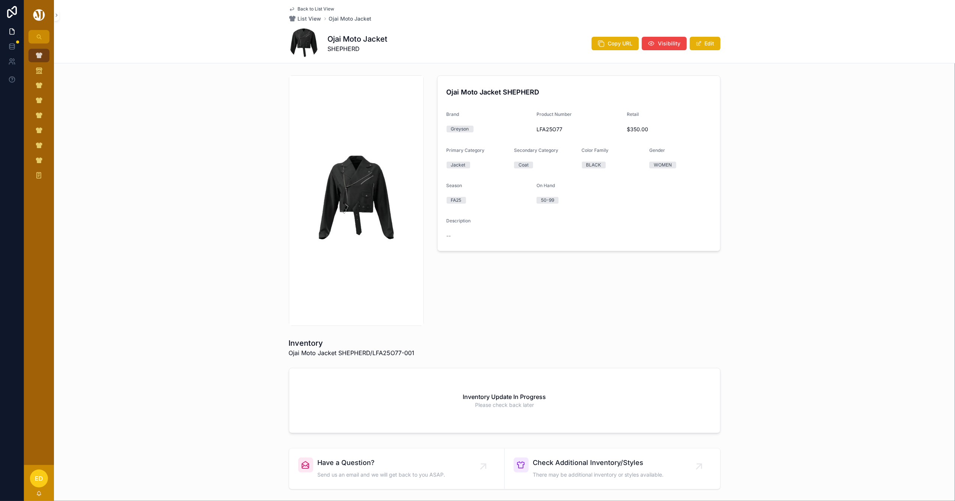
scroll to position [27, 0]
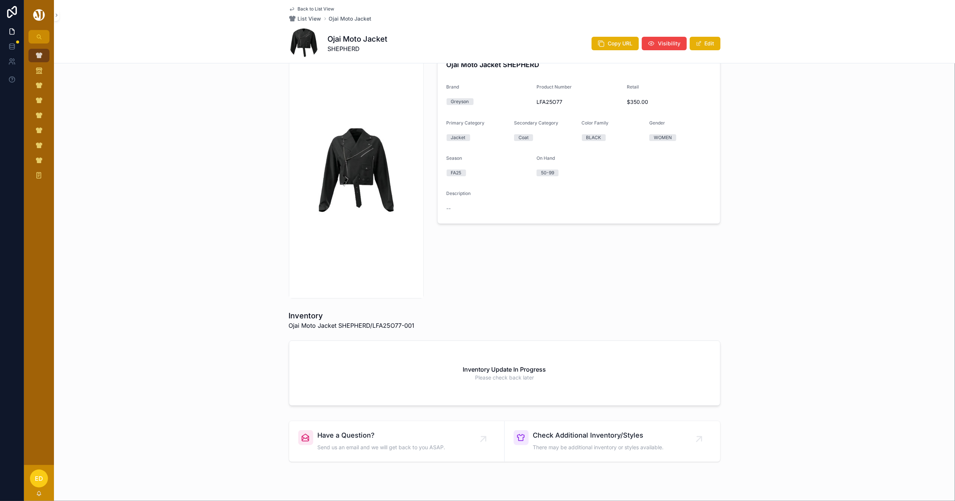
click at [233, 199] on div "Ojai Moto Jacket SHEPHERD Brand Greyson Product Number LFA25O77 Retail $350.00 …" at bounding box center [504, 173] width 901 height 256
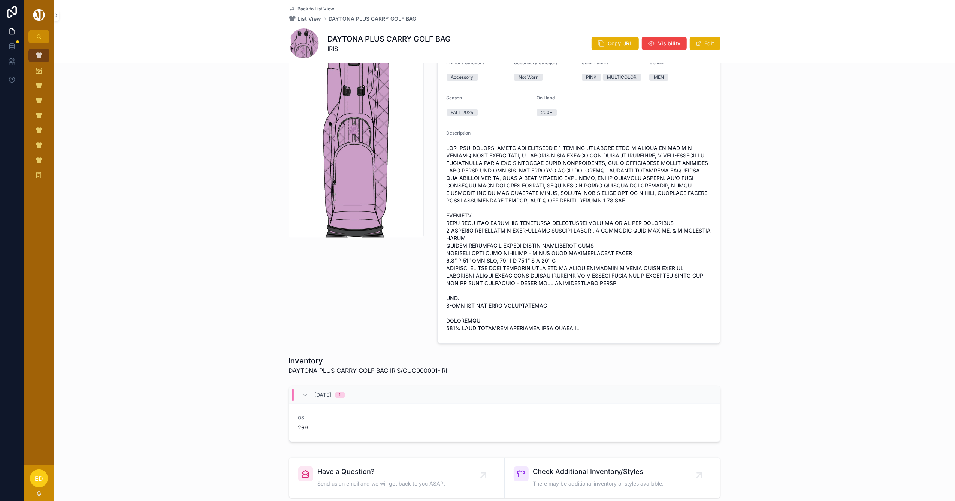
scroll to position [200, 0]
